Goal: Task Accomplishment & Management: Manage account settings

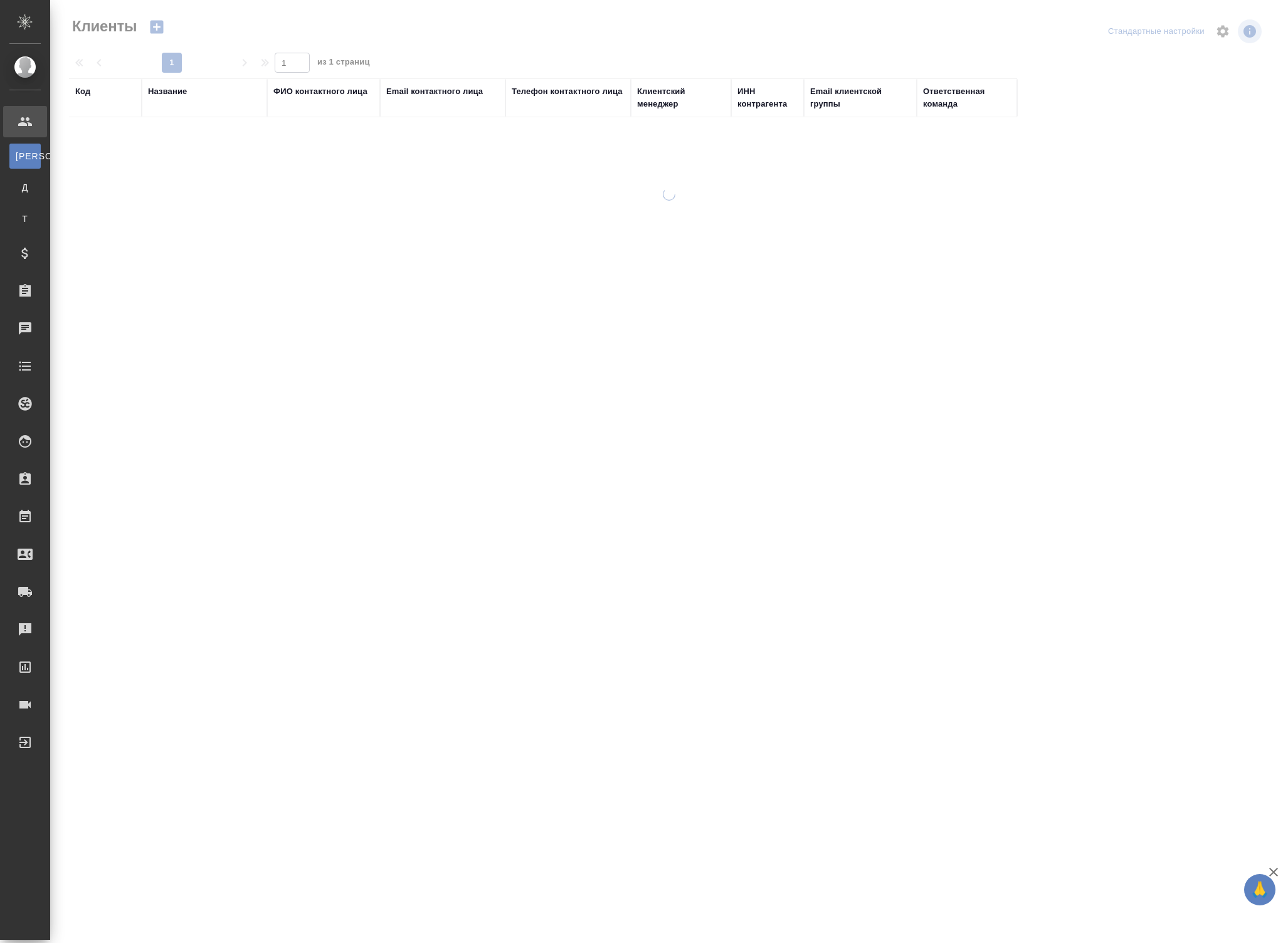
select select "RU"
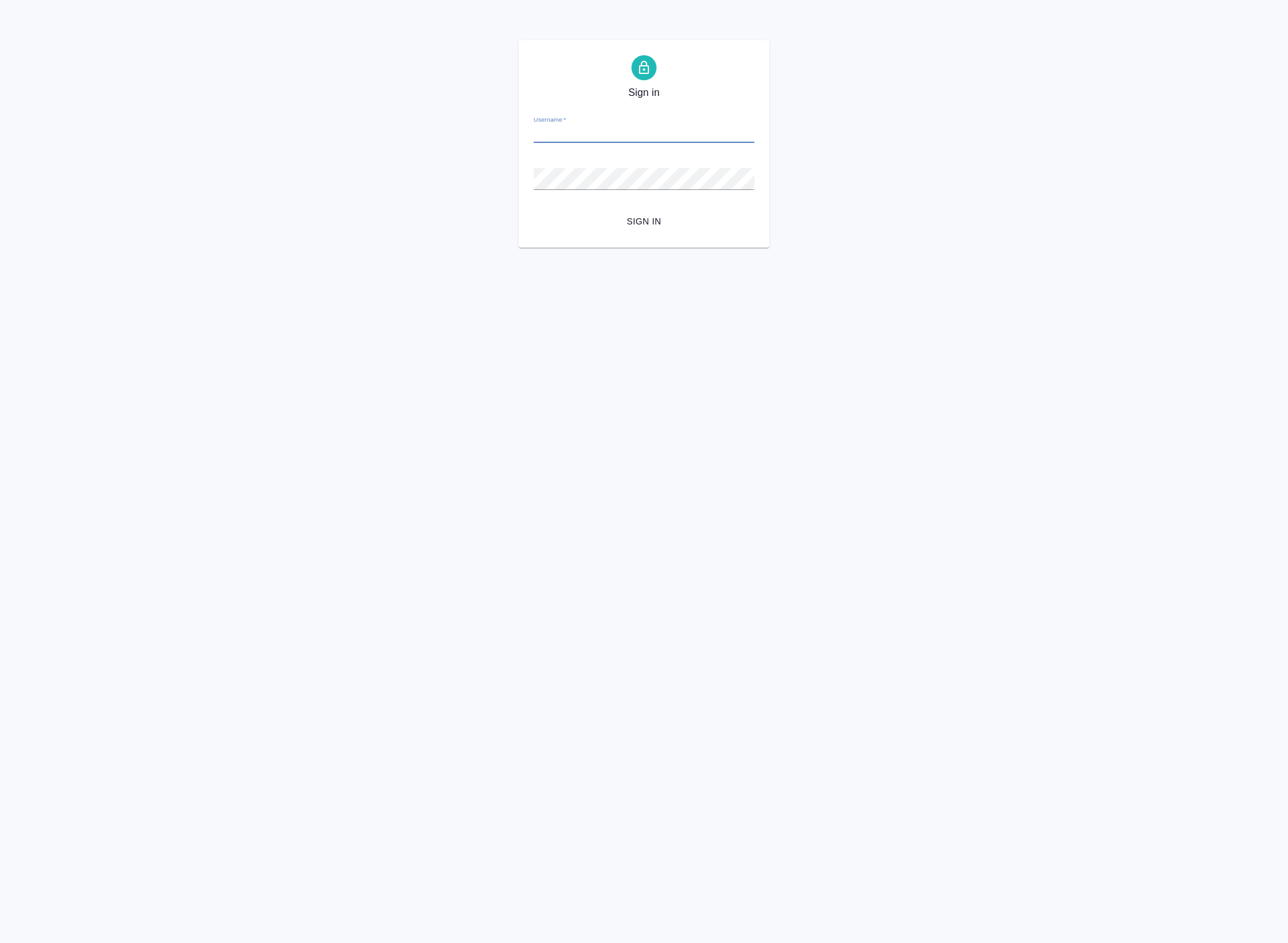
type input "p.solokha@awatera.com"
click at [628, 225] on span "Sign in" at bounding box center [644, 221] width 201 height 16
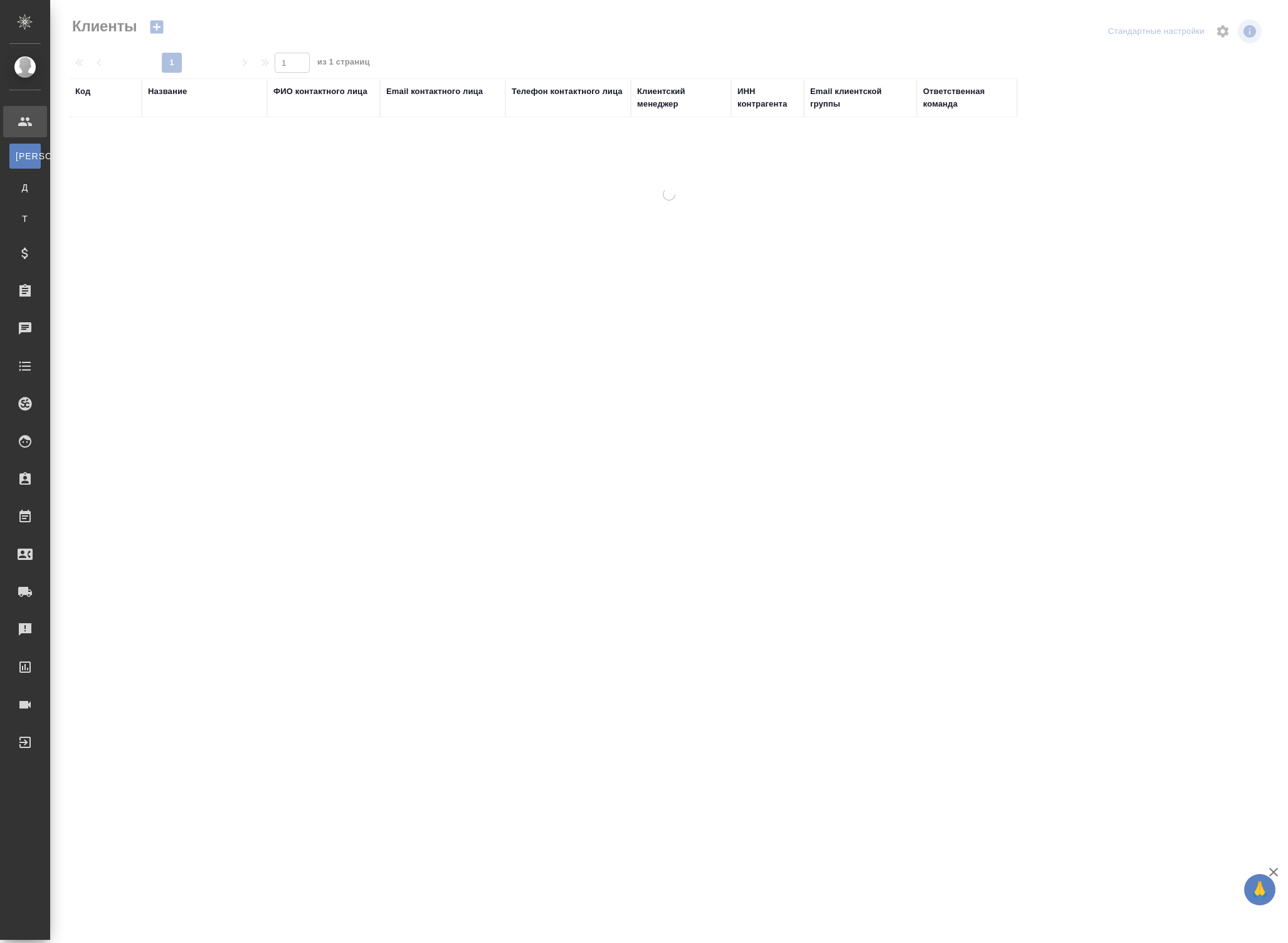
select select "RU"
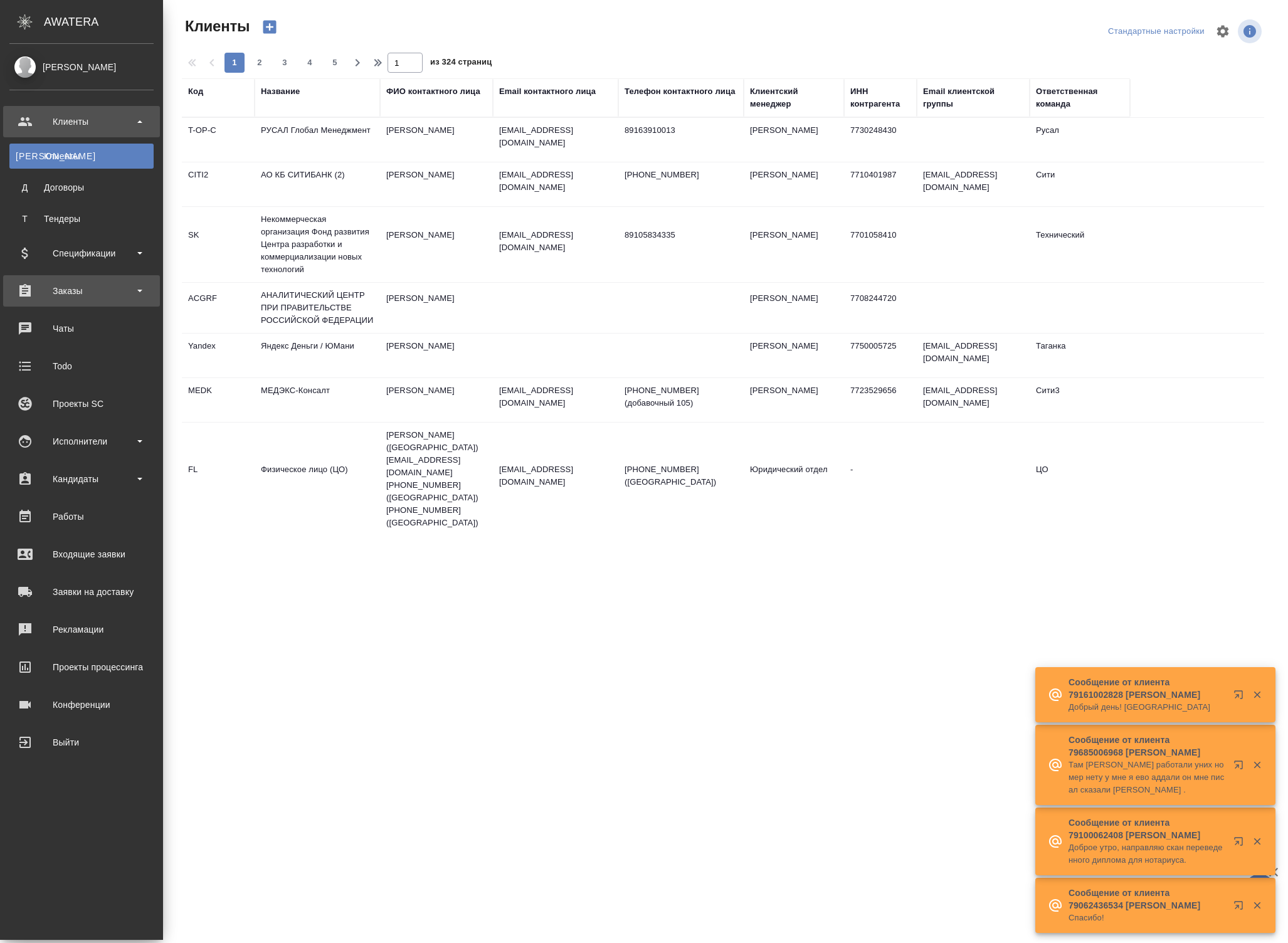
click at [71, 290] on div "Заказы" at bounding box center [82, 291] width 144 height 19
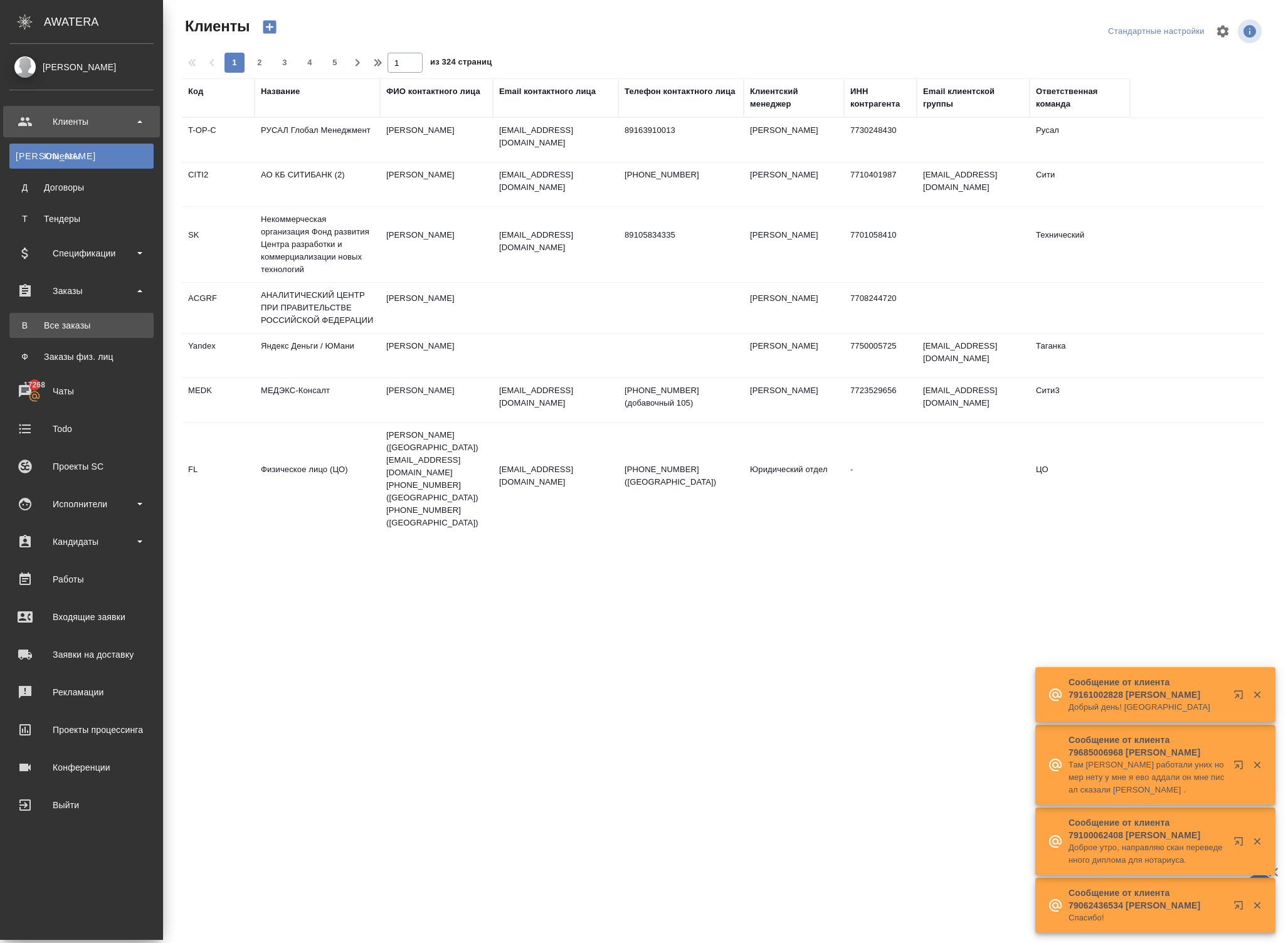
click at [73, 325] on div "Все заказы" at bounding box center [82, 326] width 132 height 13
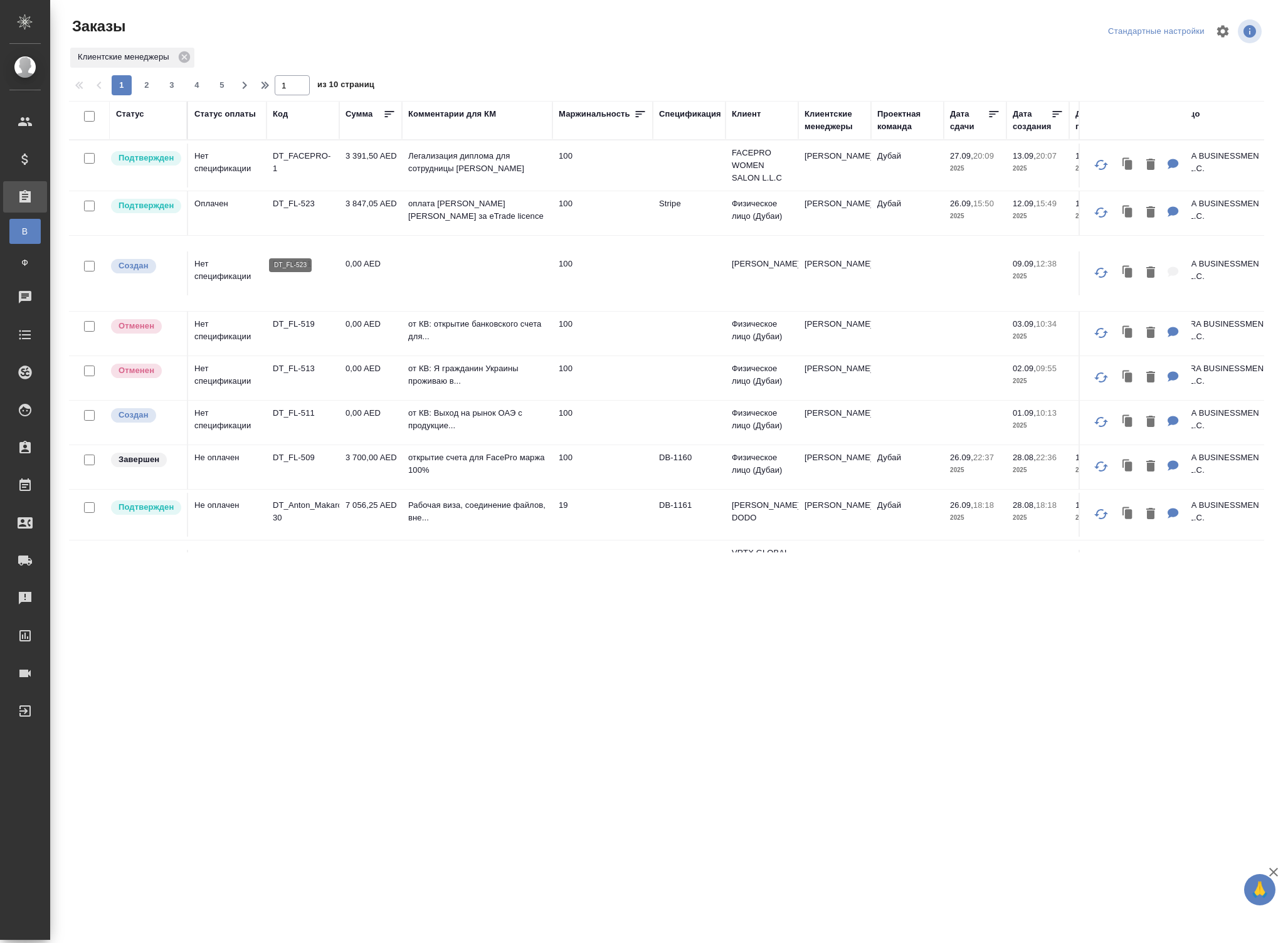
click at [296, 210] on p "DT_FL-523" at bounding box center [302, 204] width 60 height 13
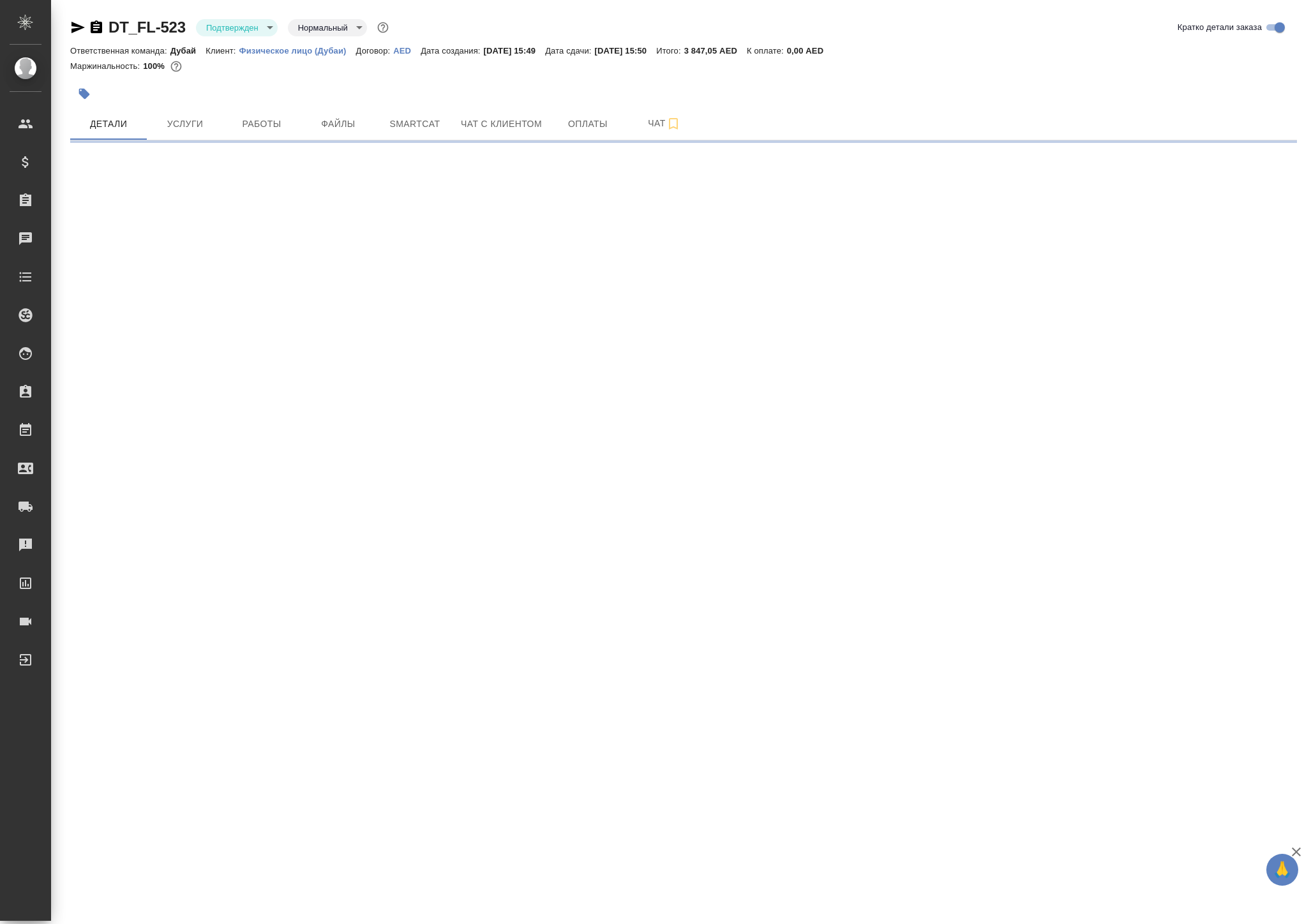
select select "RU"
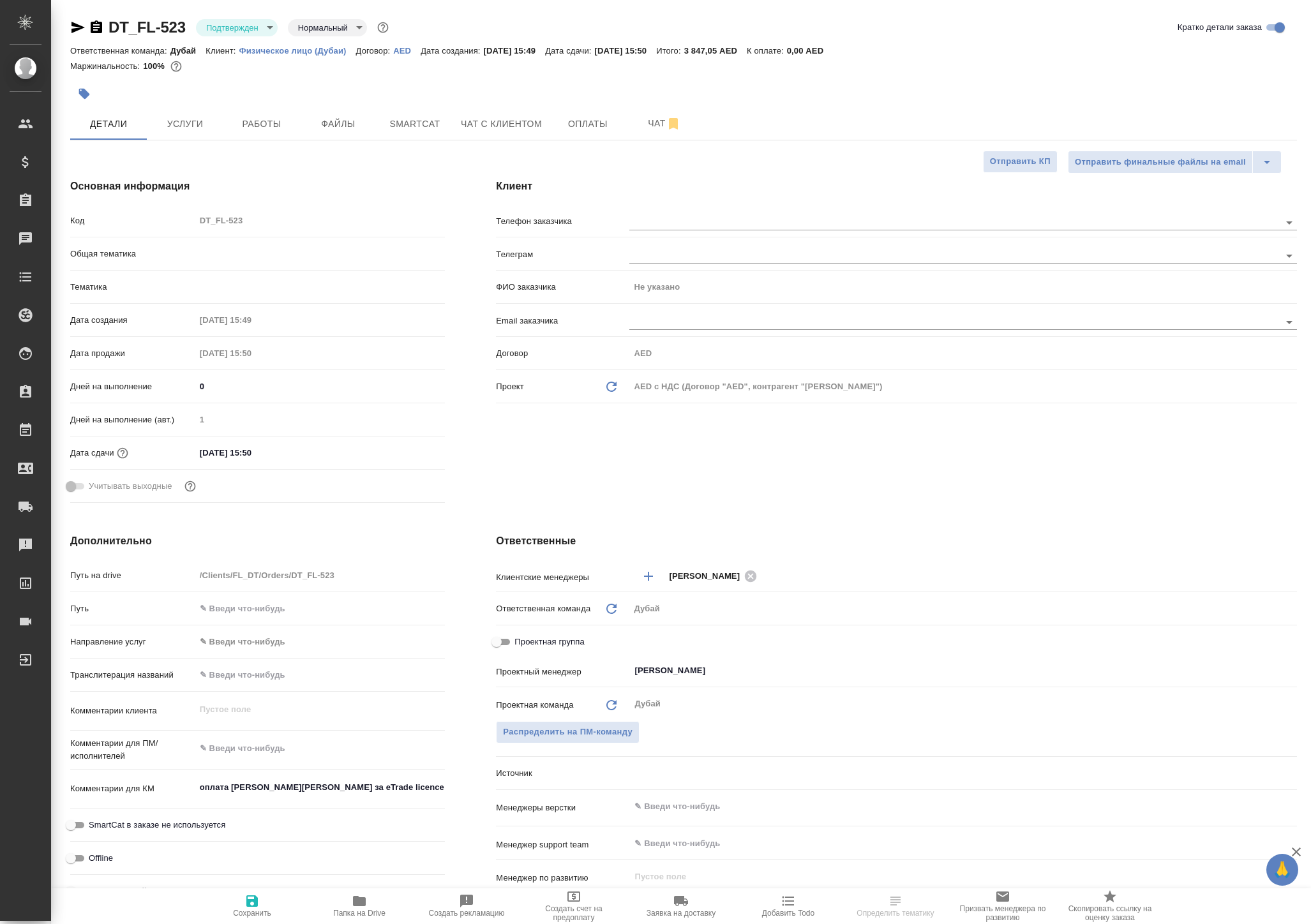
type textarea "x"
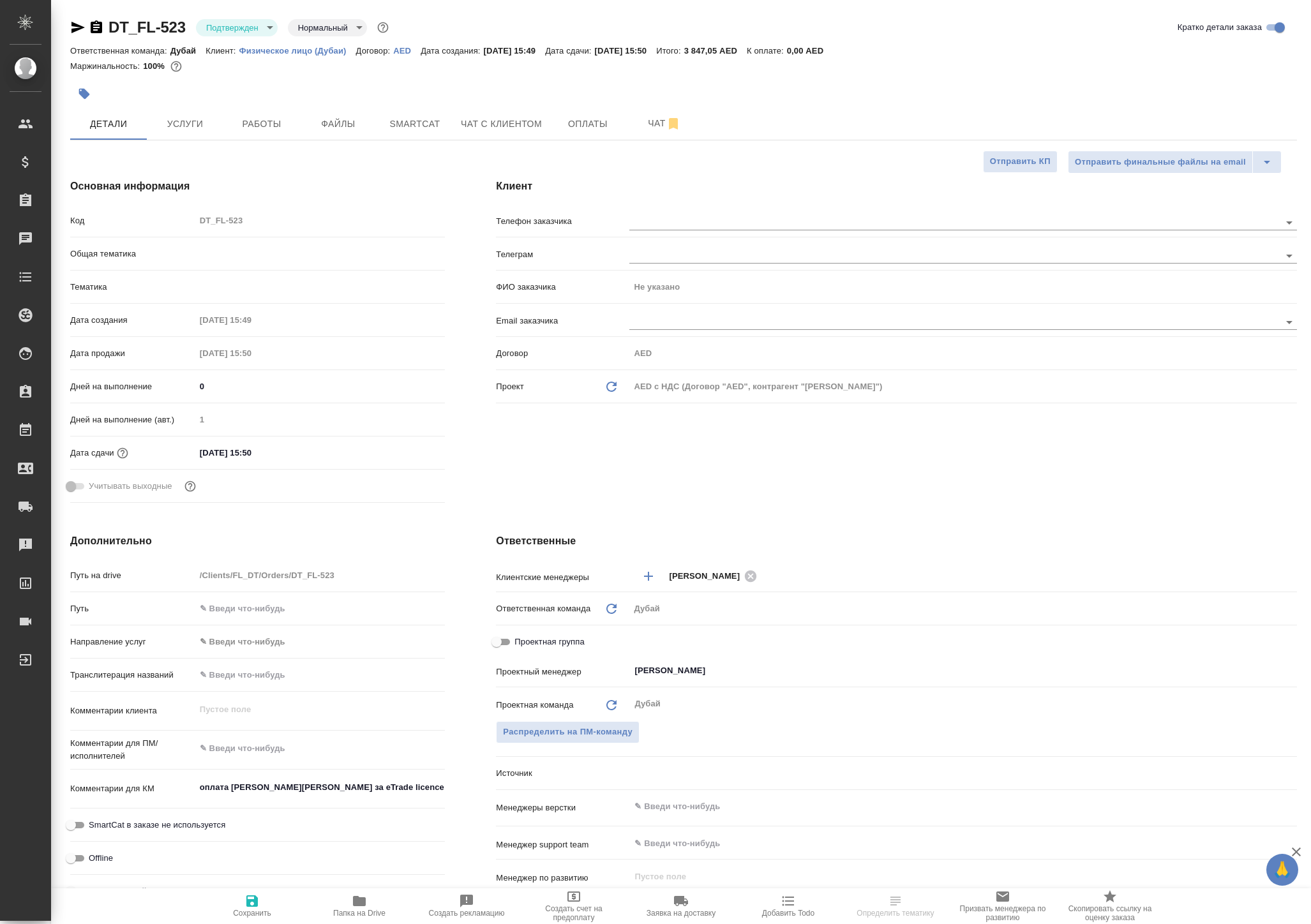
type textarea "x"
click at [356, 55] on p "Физическое лицо (Дубаи)" at bounding box center [298, 51] width 117 height 10
type textarea "x"
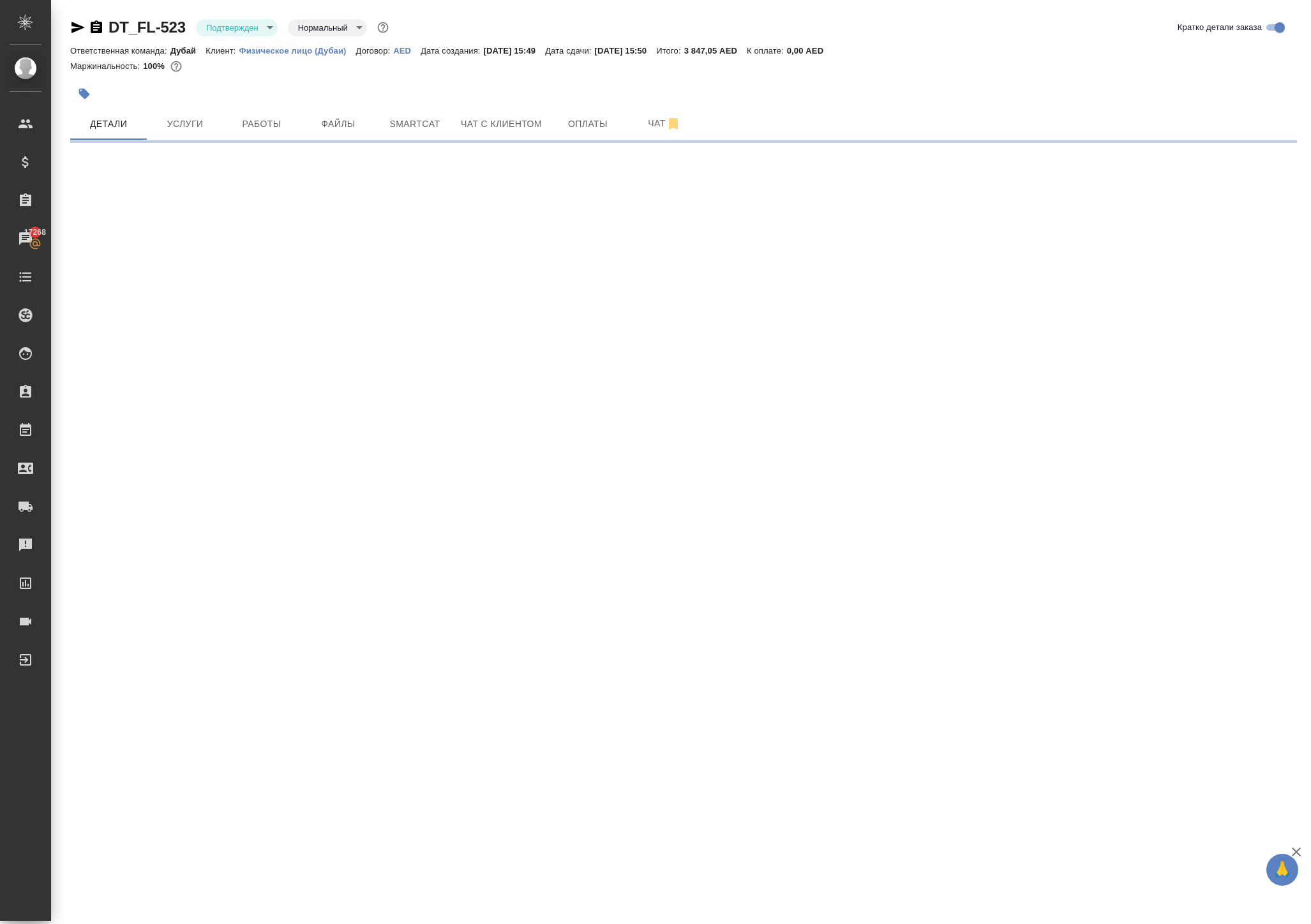
select select "RU"
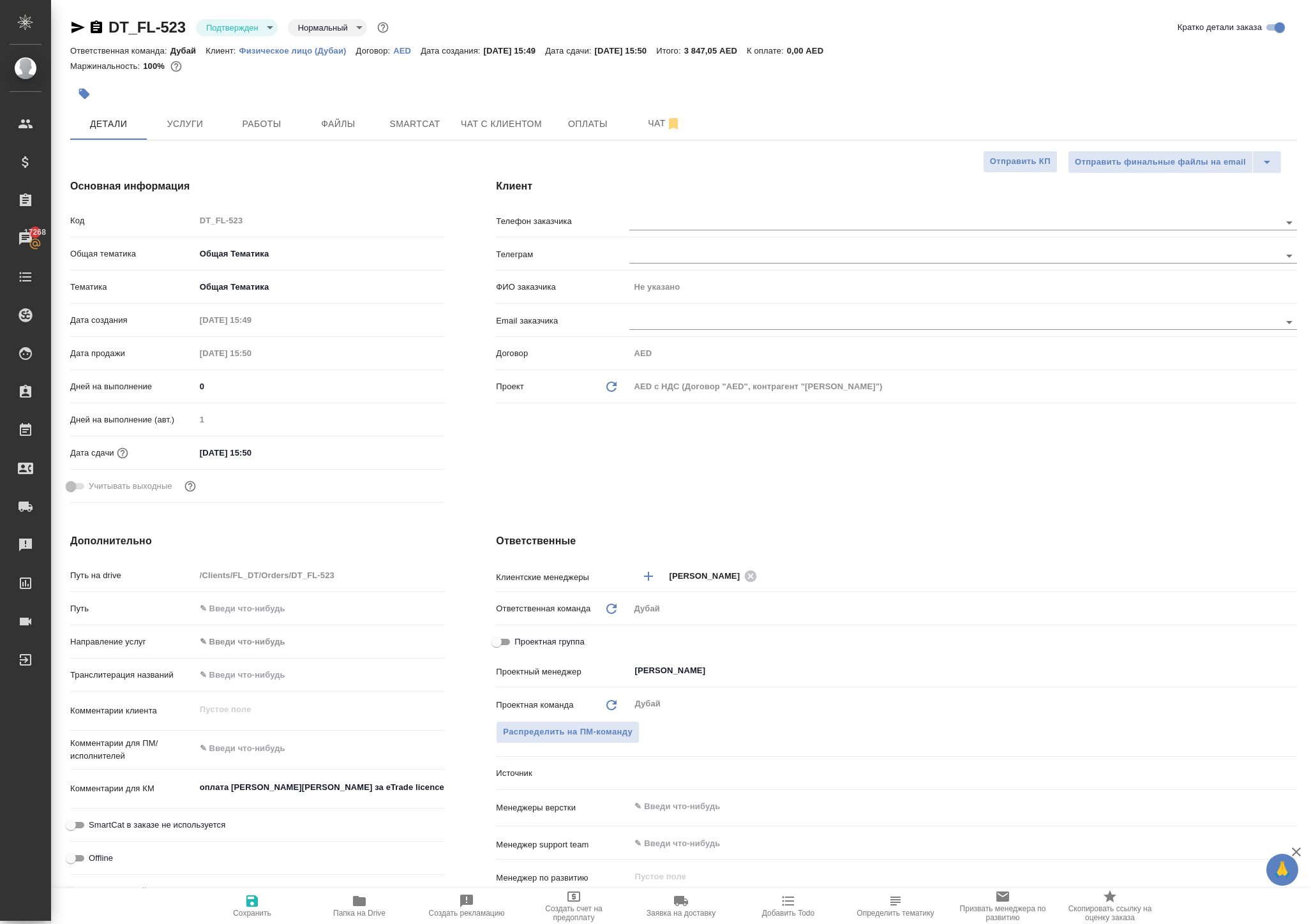
type textarea "x"
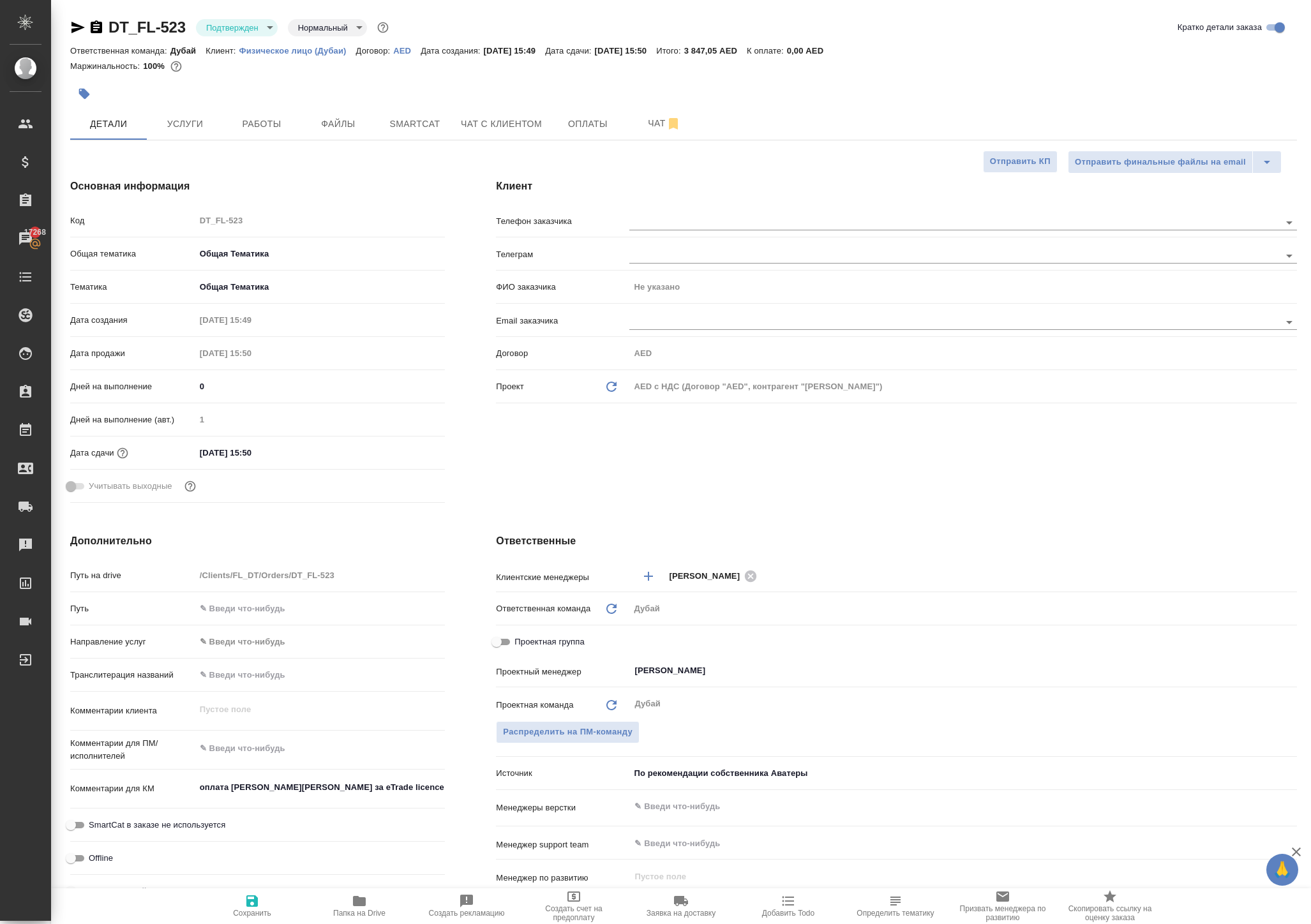
type textarea "x"
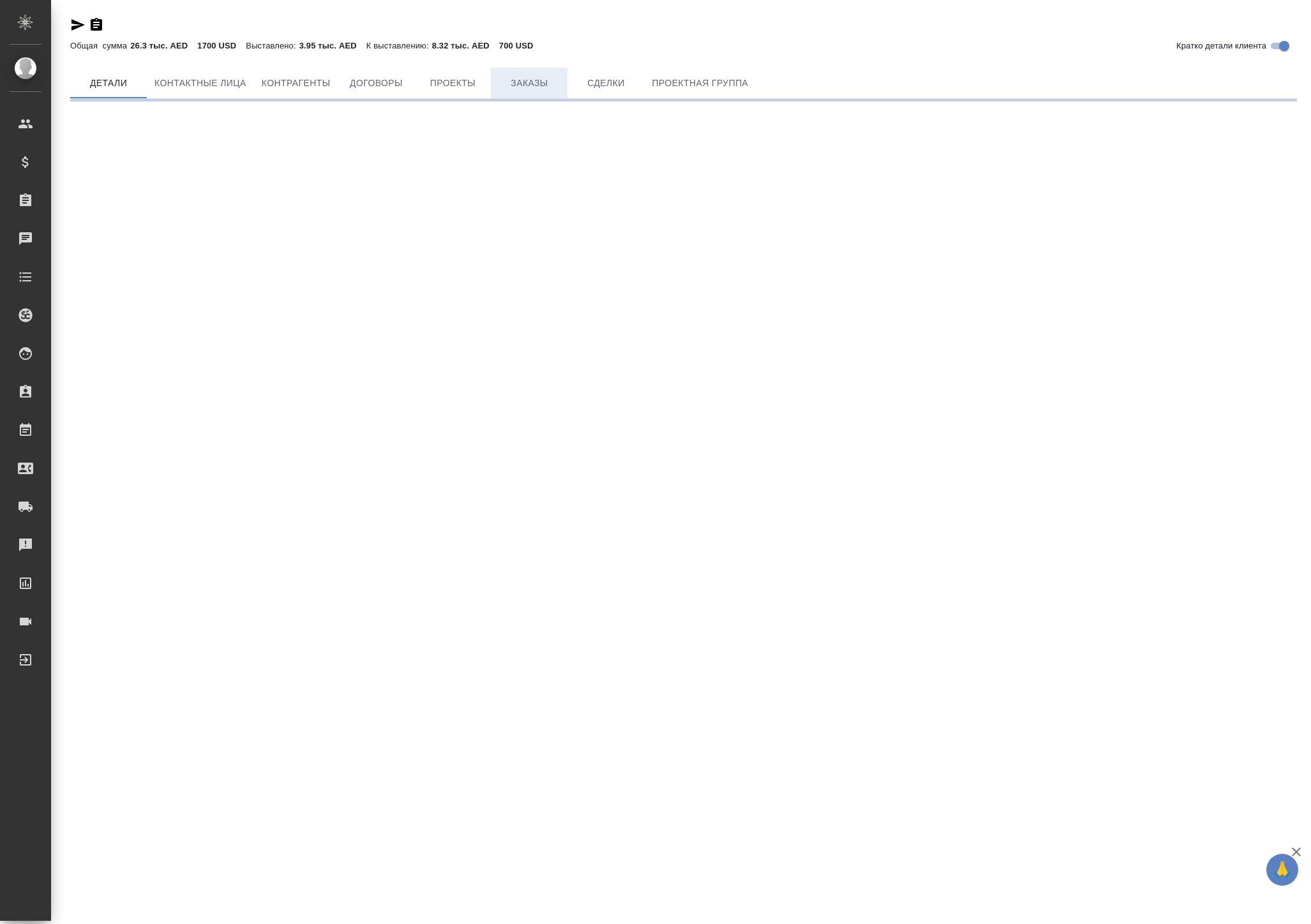
click at [559, 91] on span "Заказы" at bounding box center [529, 83] width 62 height 16
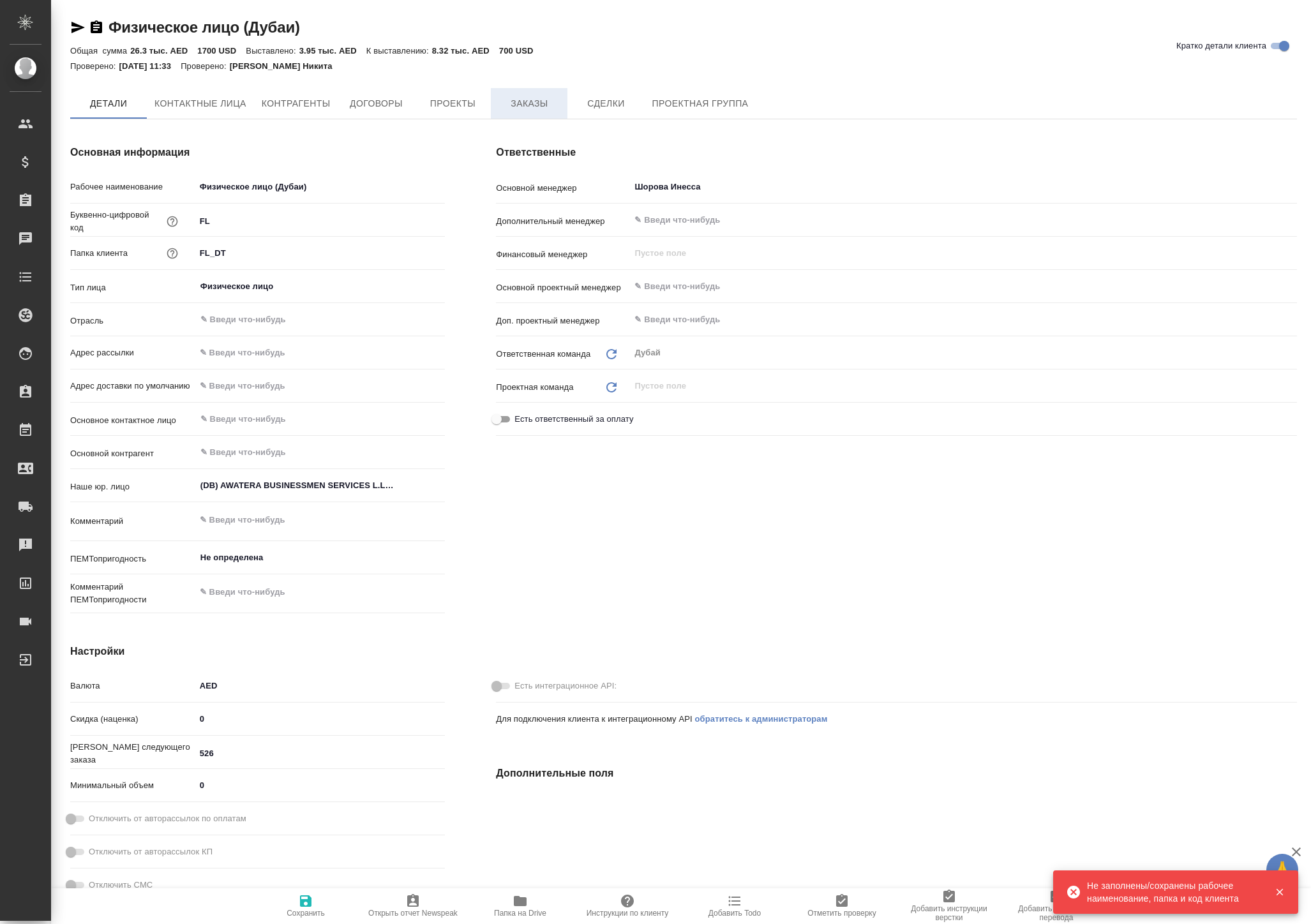
type textarea "x"
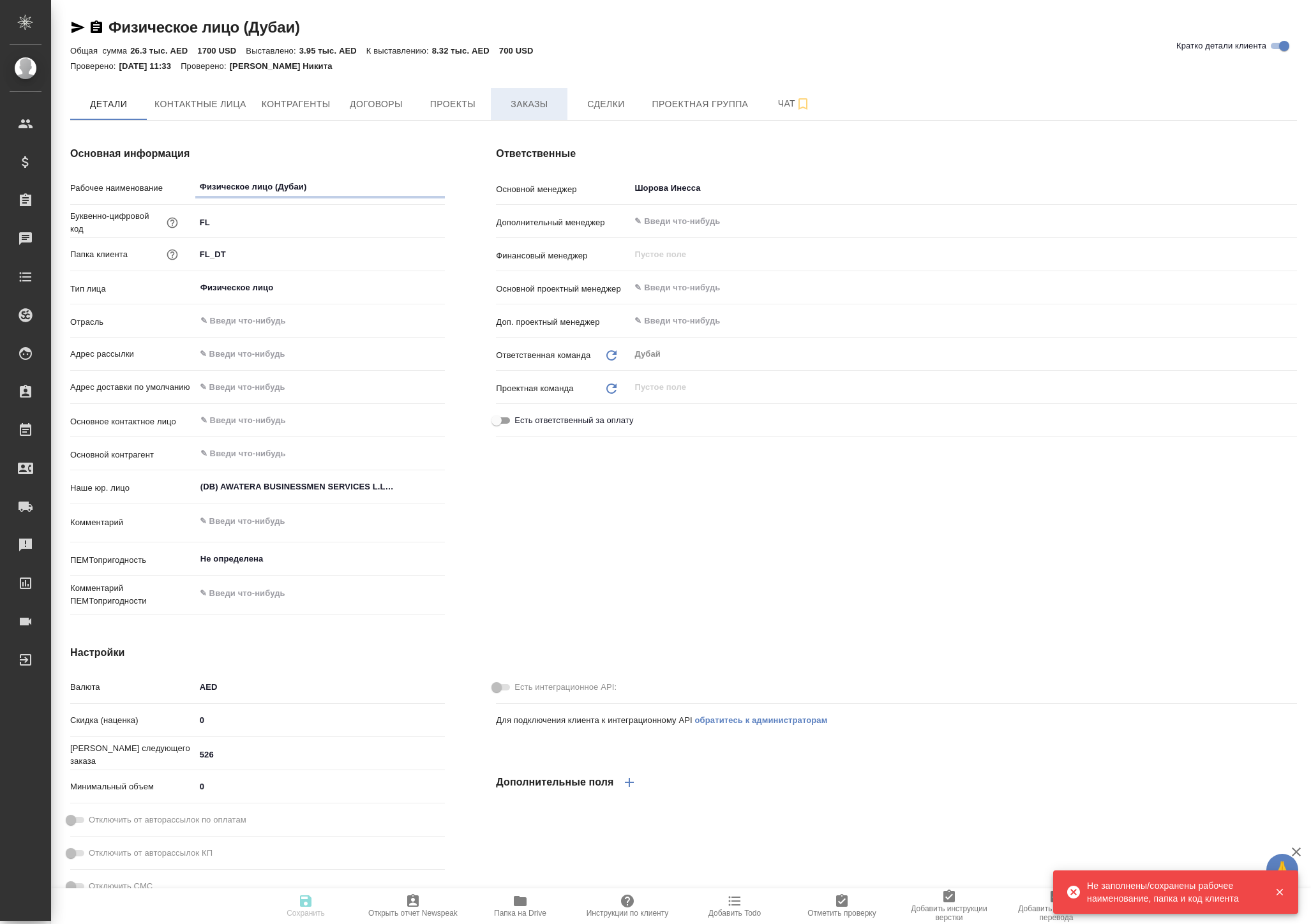
type textarea "x"
click at [559, 113] on span "Заказы" at bounding box center [529, 105] width 62 height 16
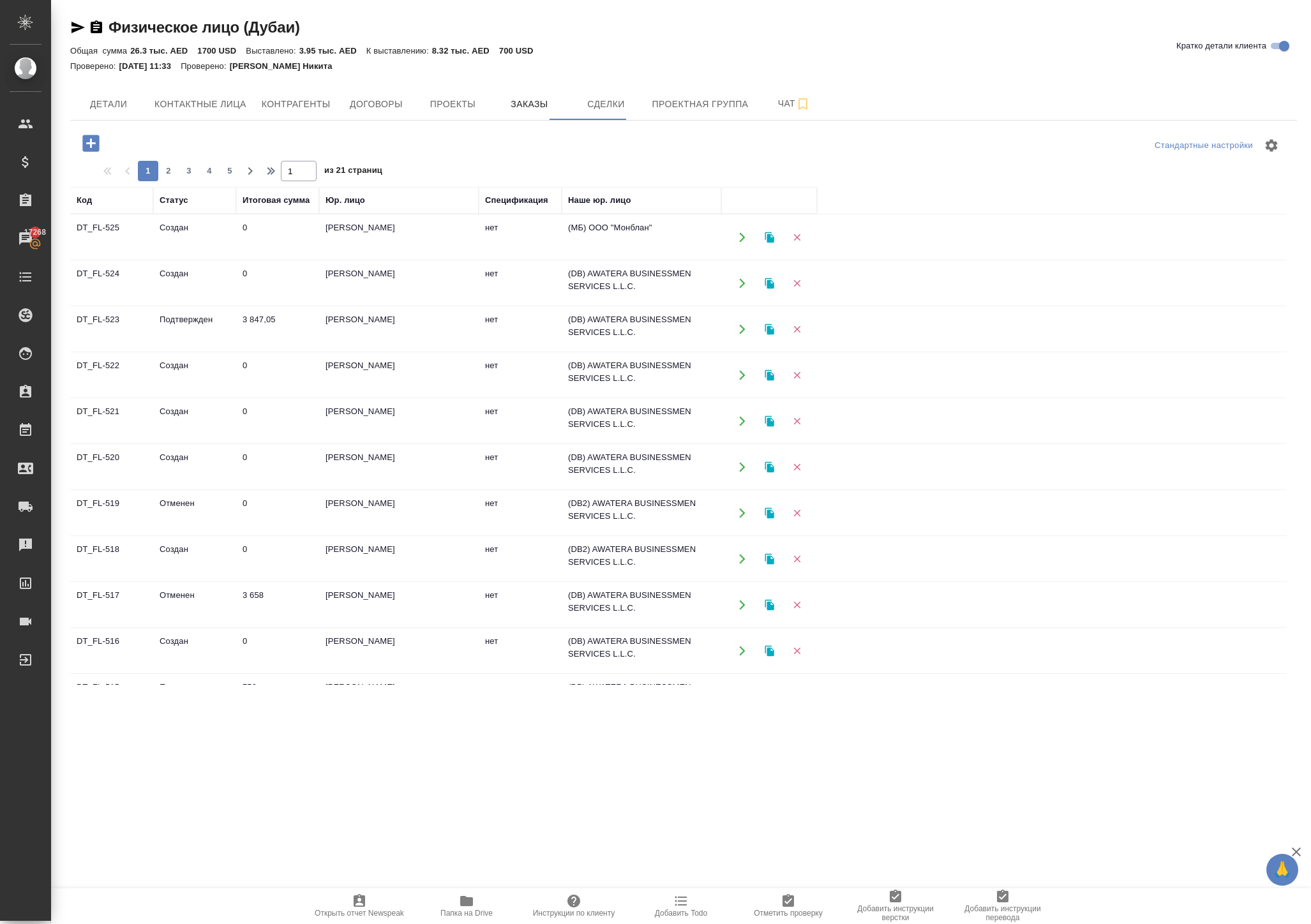
scroll to position [61, 0]
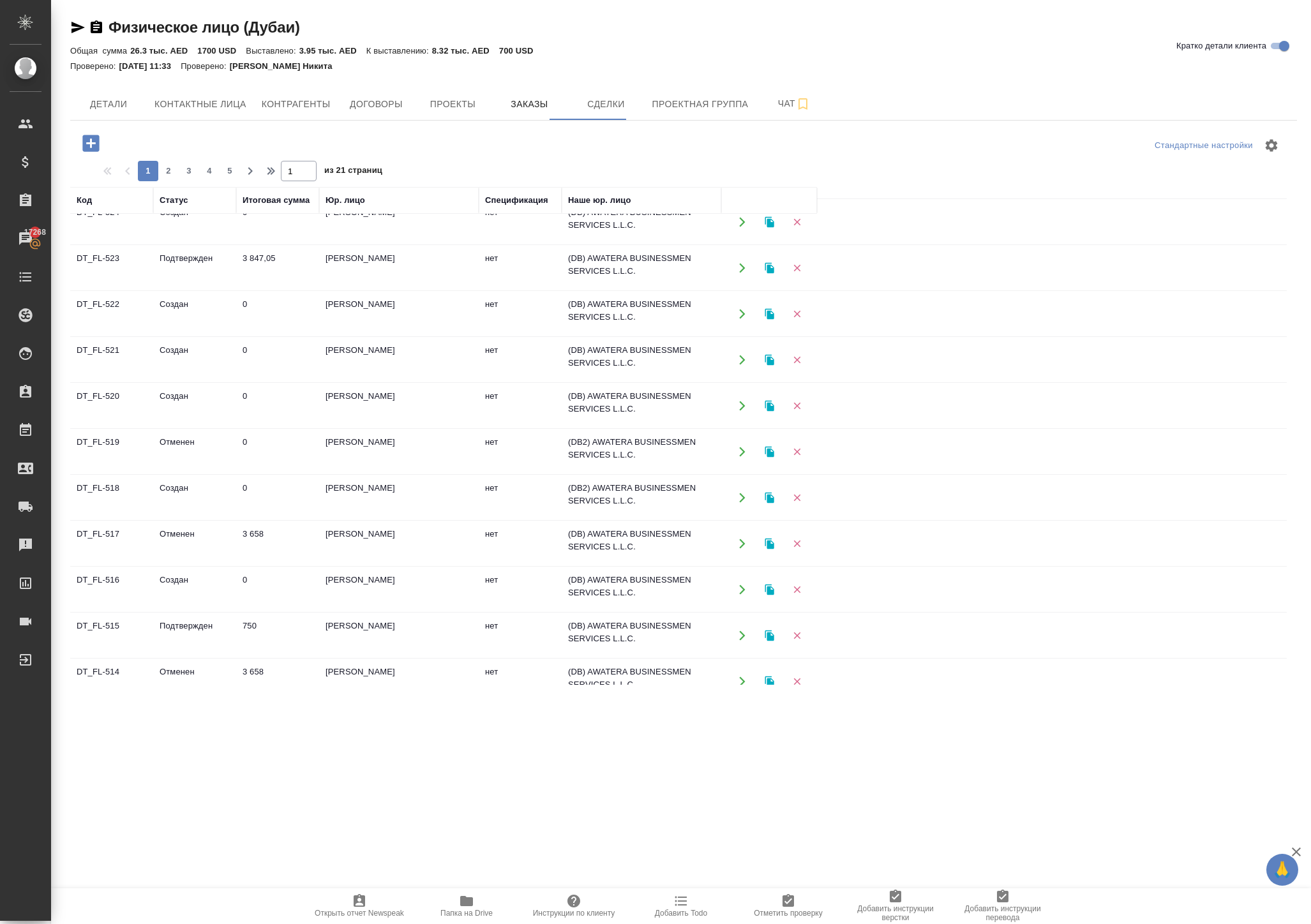
click at [739, 503] on icon "button" at bounding box center [742, 498] width 11 height 11
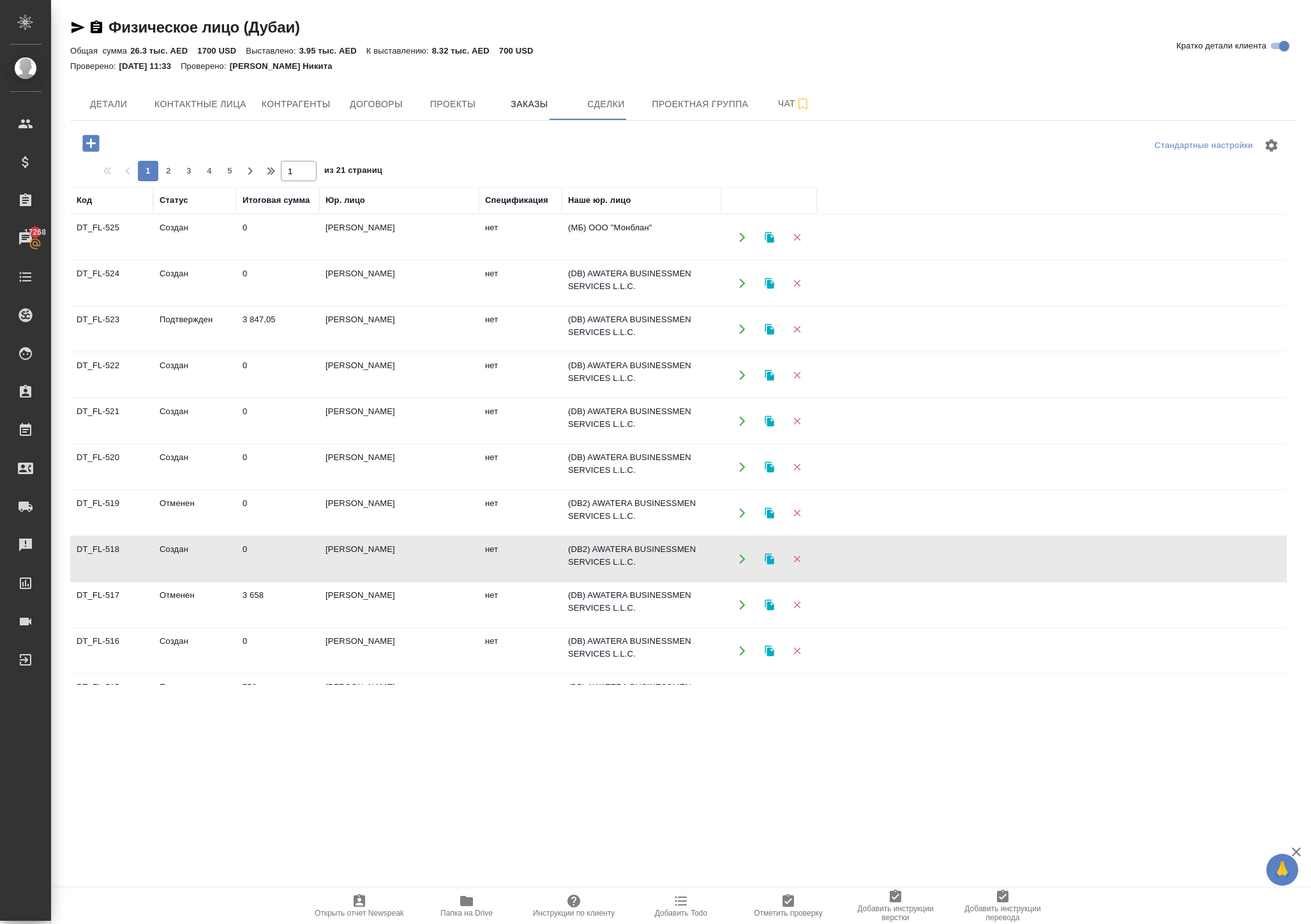
scroll to position [0, 0]
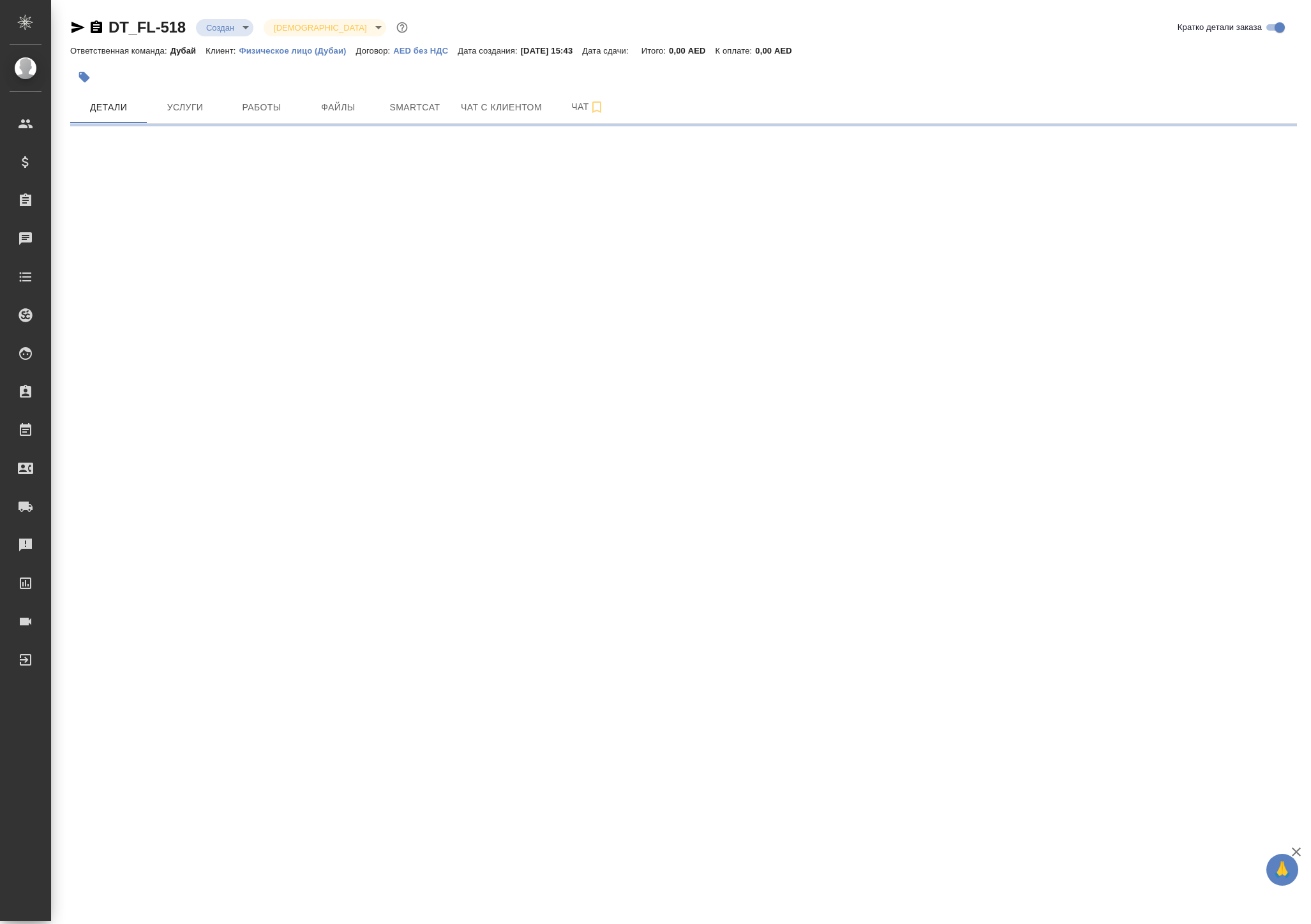
select select "RU"
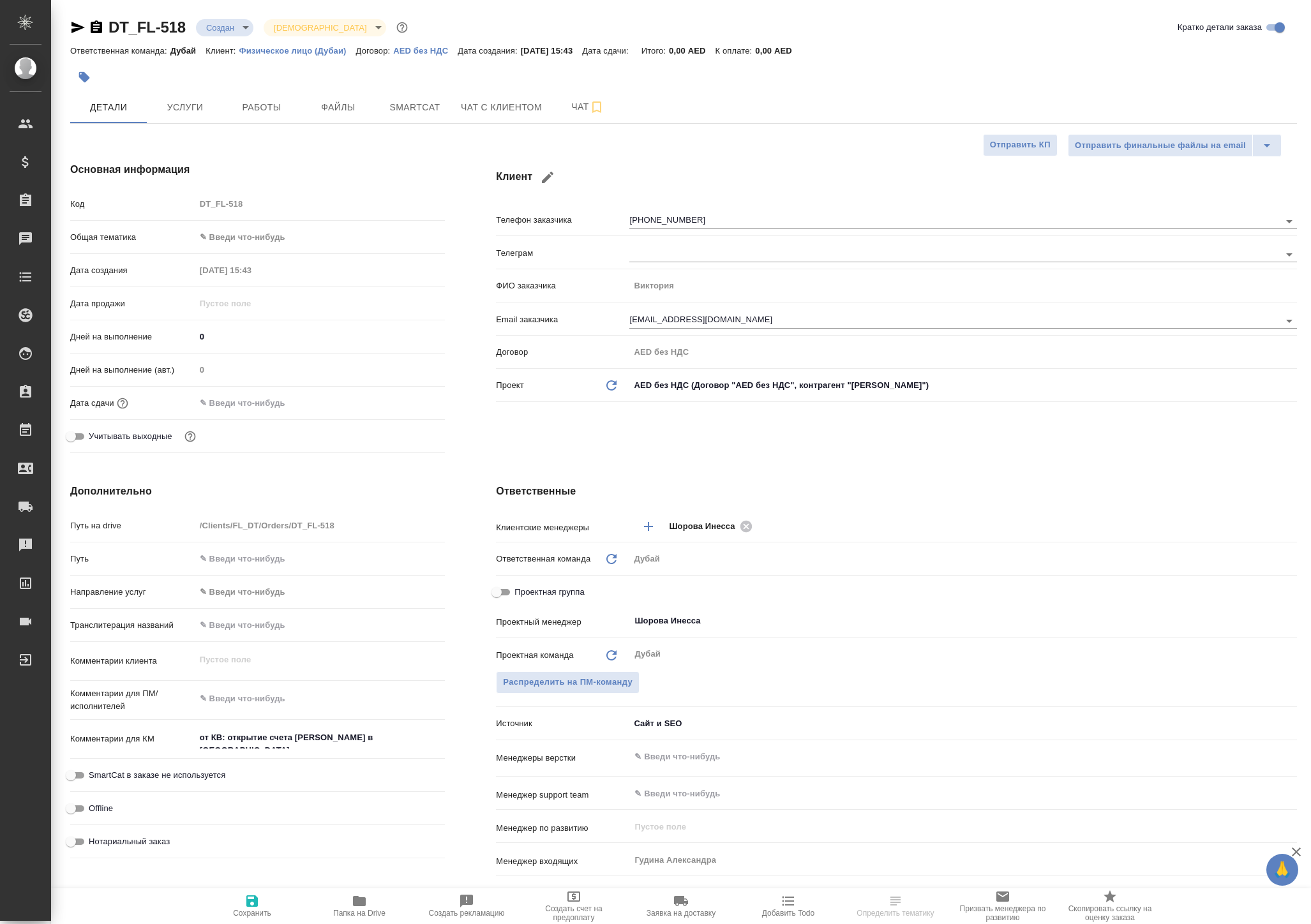
type textarea "x"
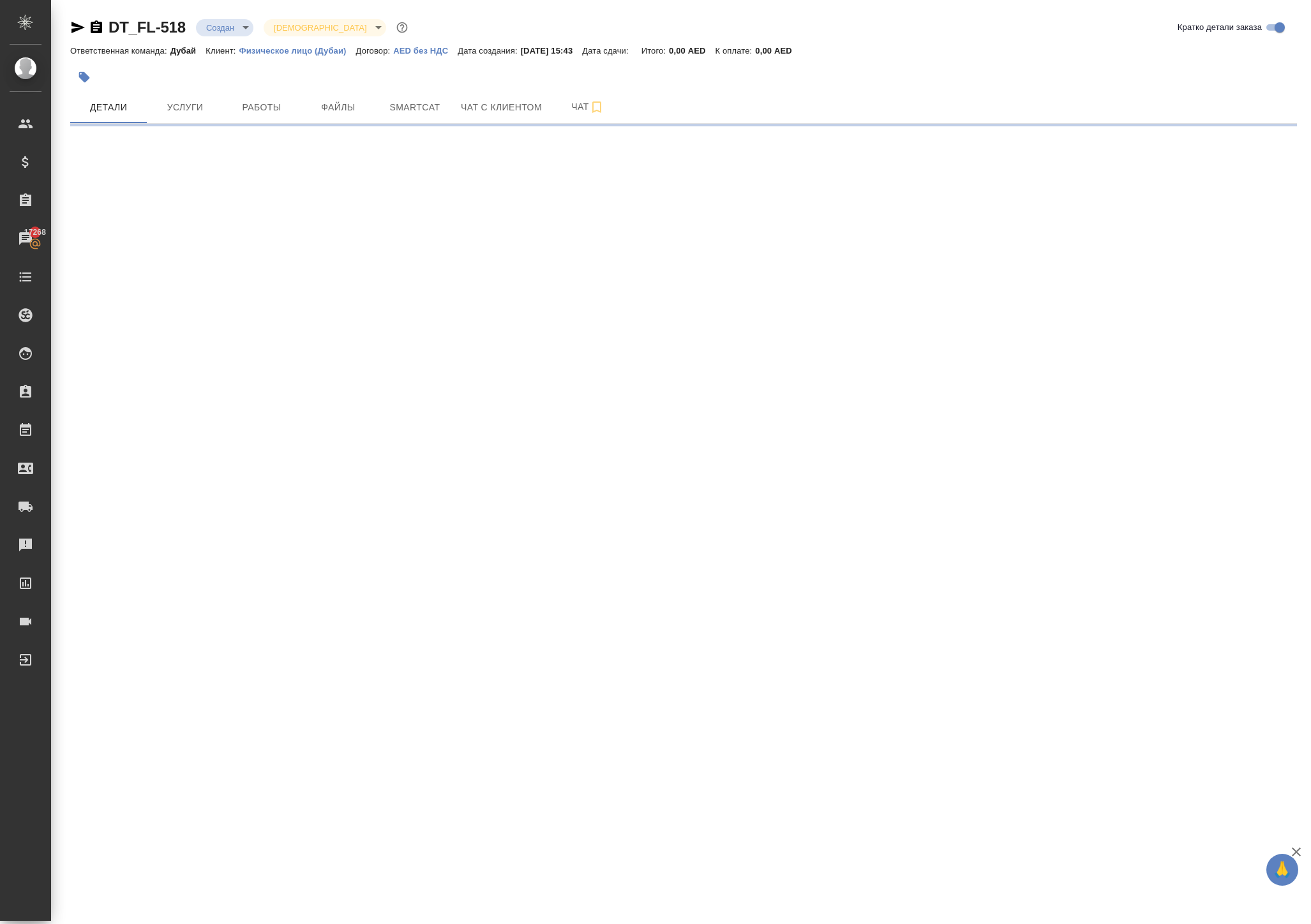
select select "RU"
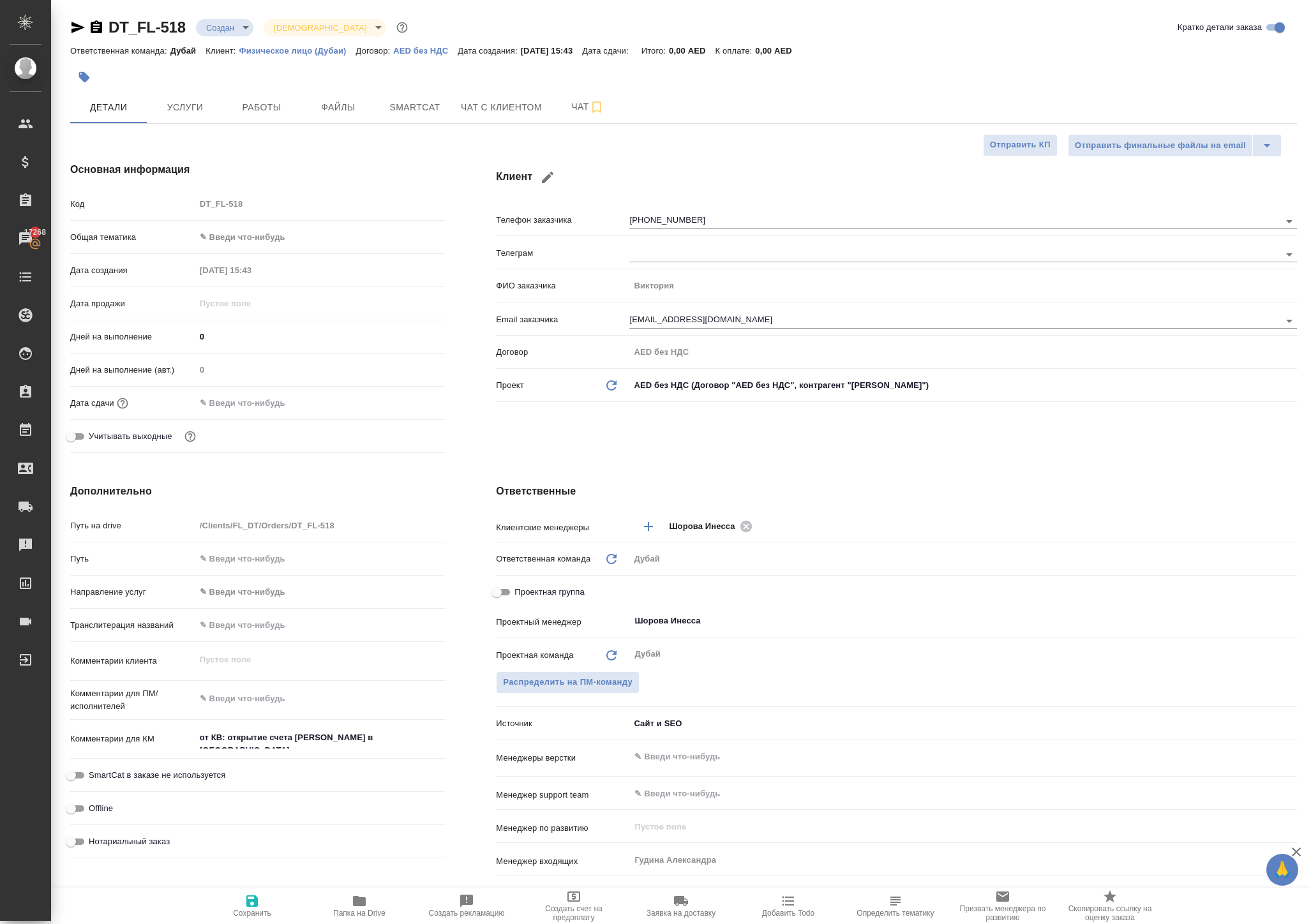
type textarea "x"
click at [523, 122] on button "Чат с клиентом" at bounding box center [501, 107] width 97 height 32
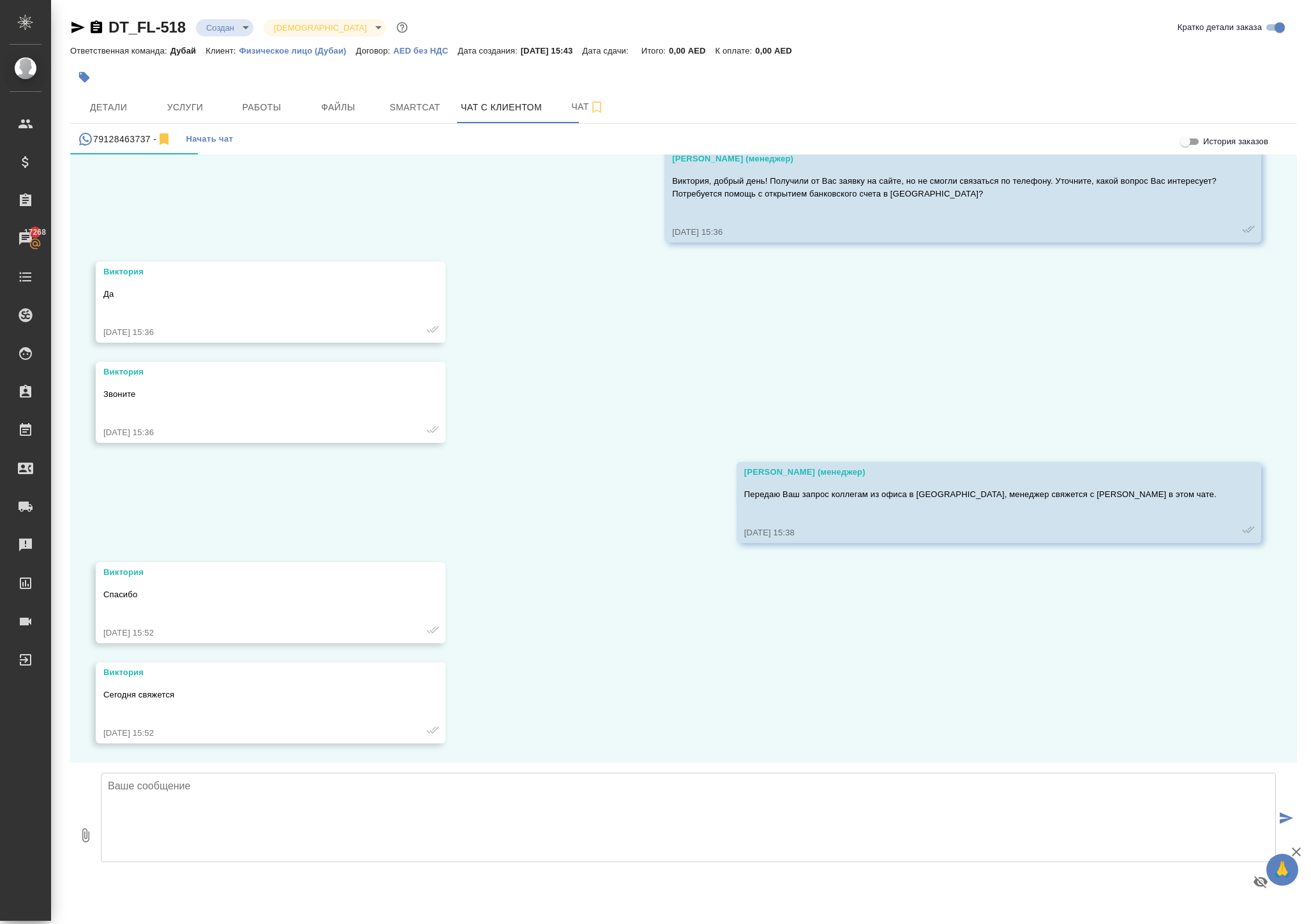
scroll to position [75, 0]
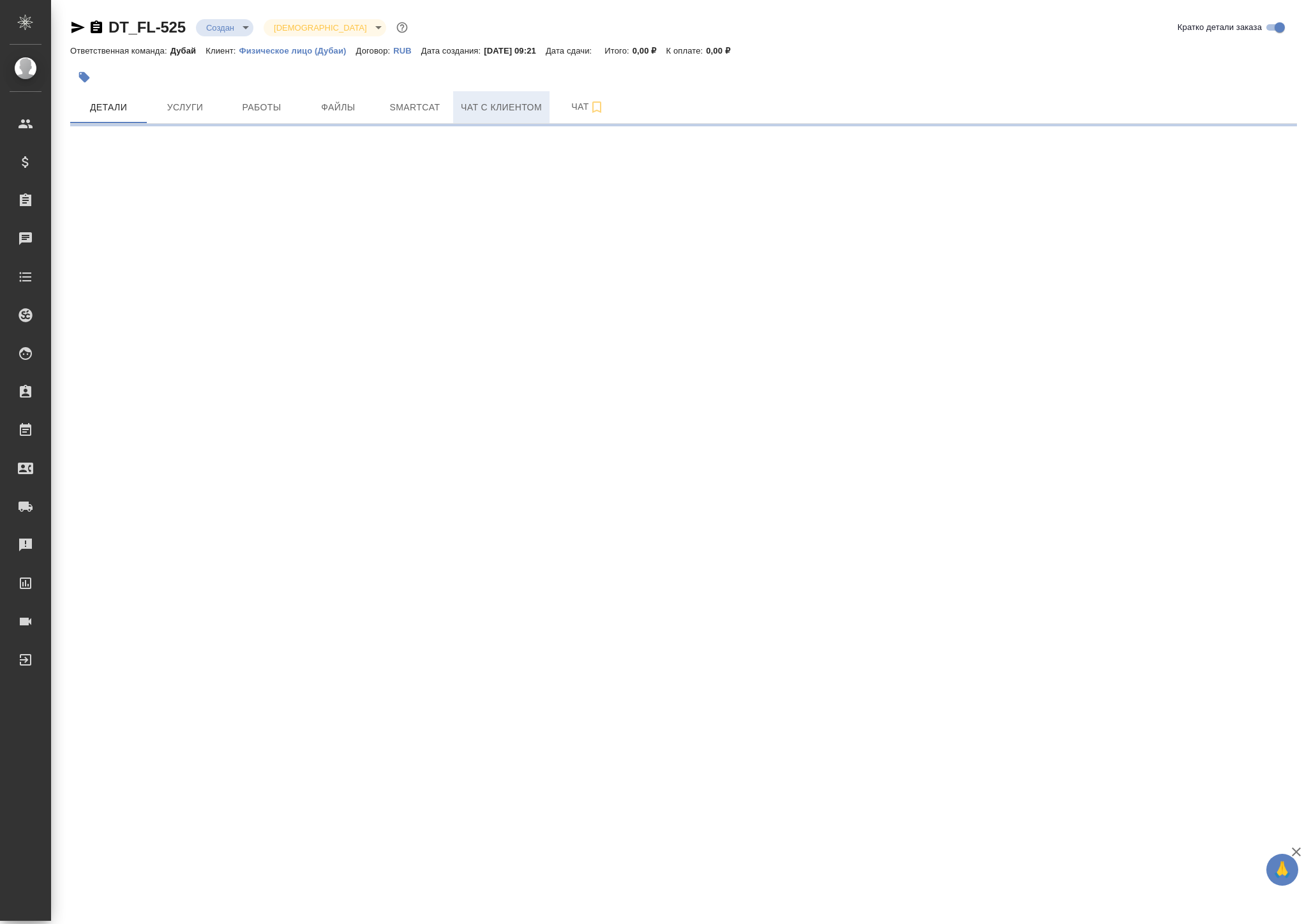
select select "RU"
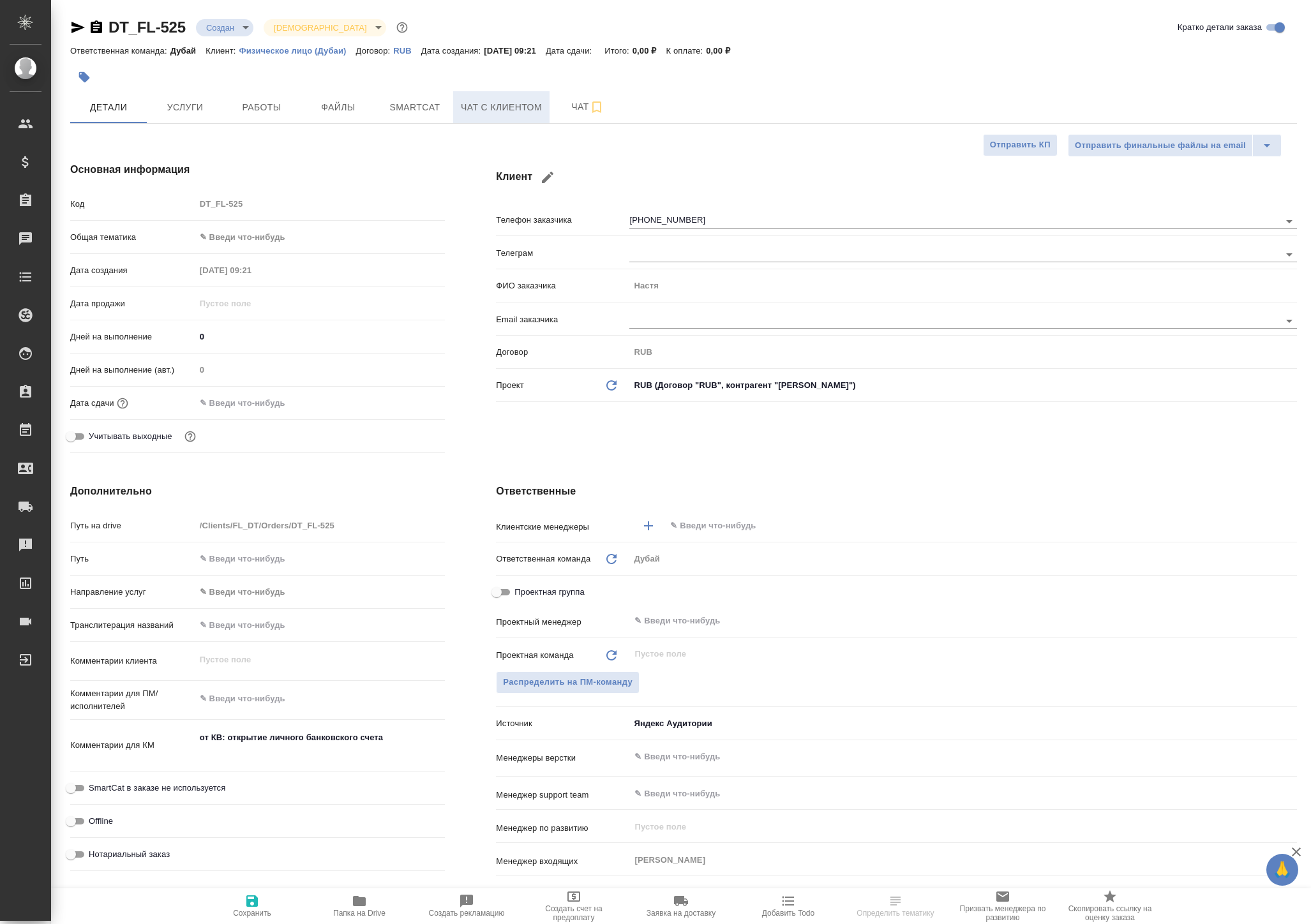
click at [509, 116] on span "Чат с клиентом" at bounding box center [501, 108] width 81 height 16
type textarea "x"
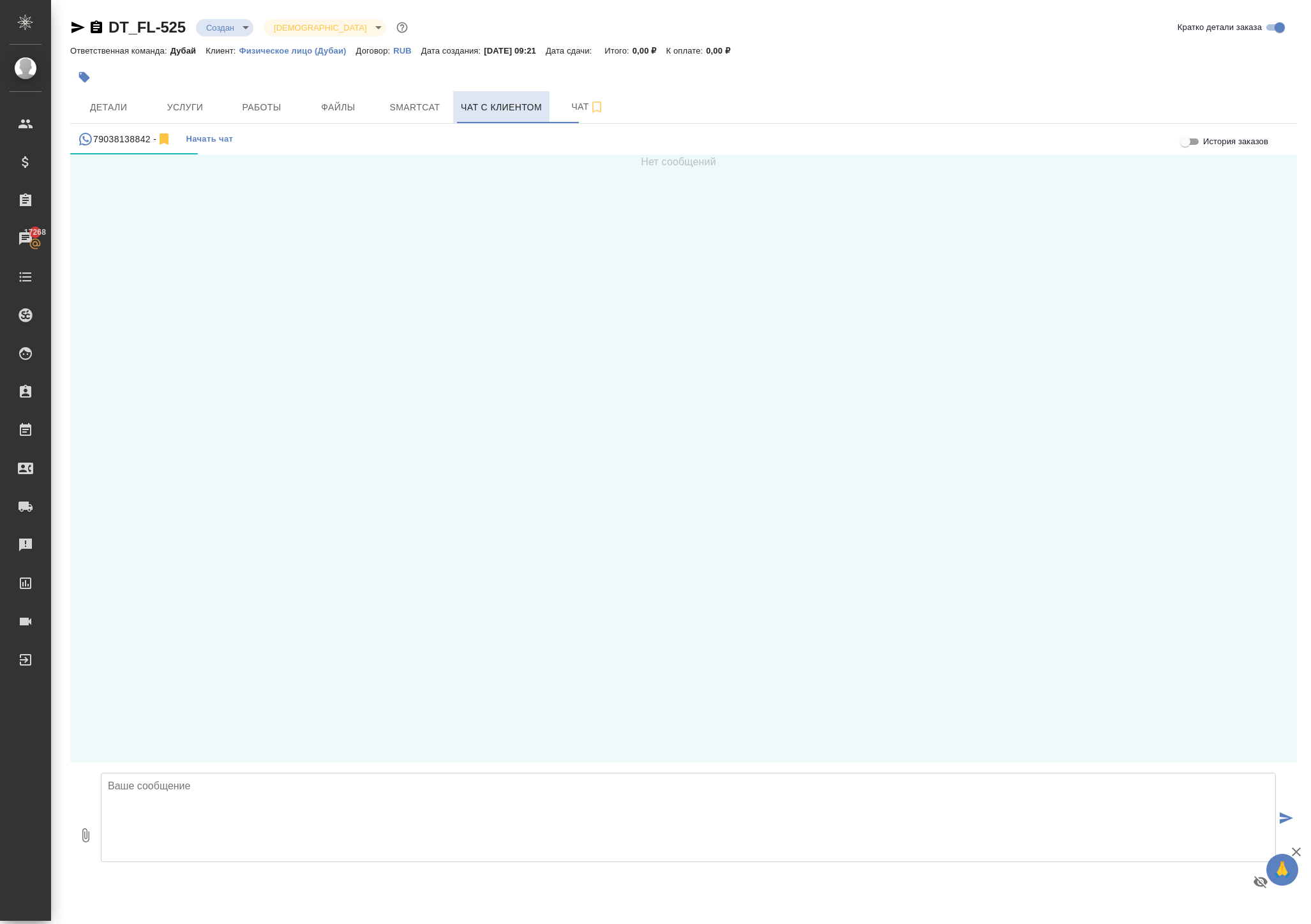
click at [485, 116] on span "Чат с клиентом" at bounding box center [501, 108] width 81 height 16
click at [116, 116] on span "Детали" at bounding box center [108, 108] width 62 height 16
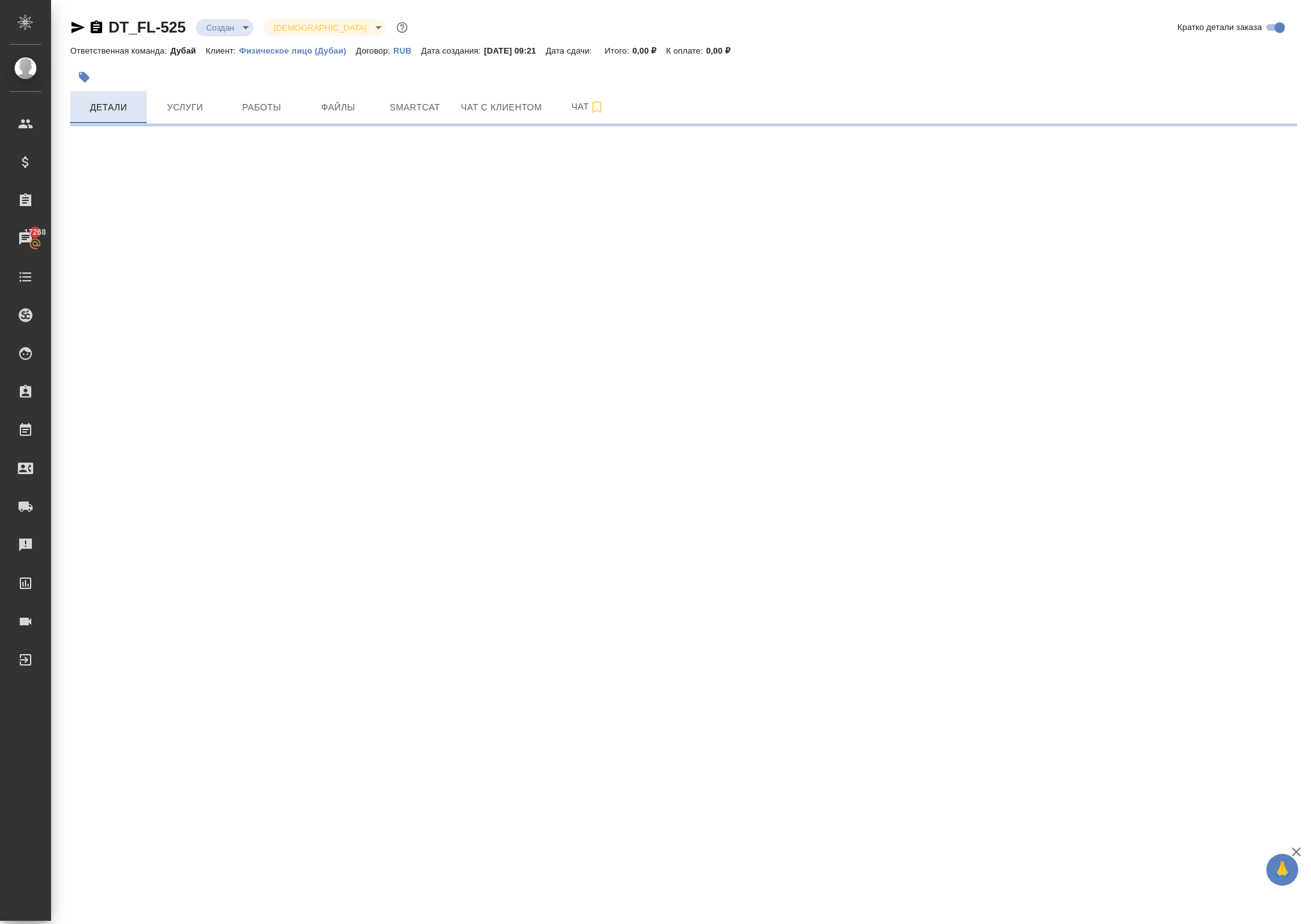
select select "RU"
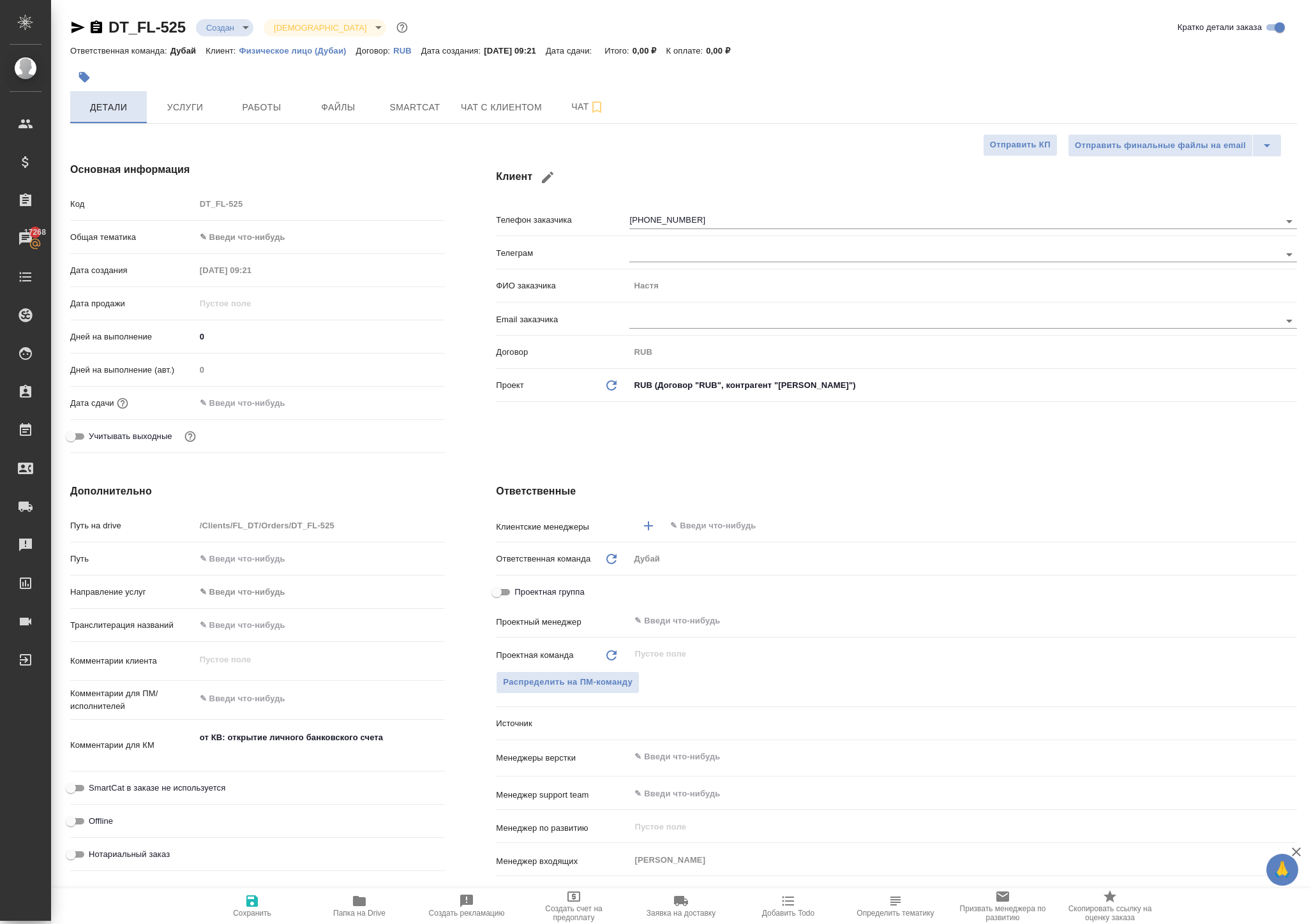
type textarea "x"
